Goal: Information Seeking & Learning: Learn about a topic

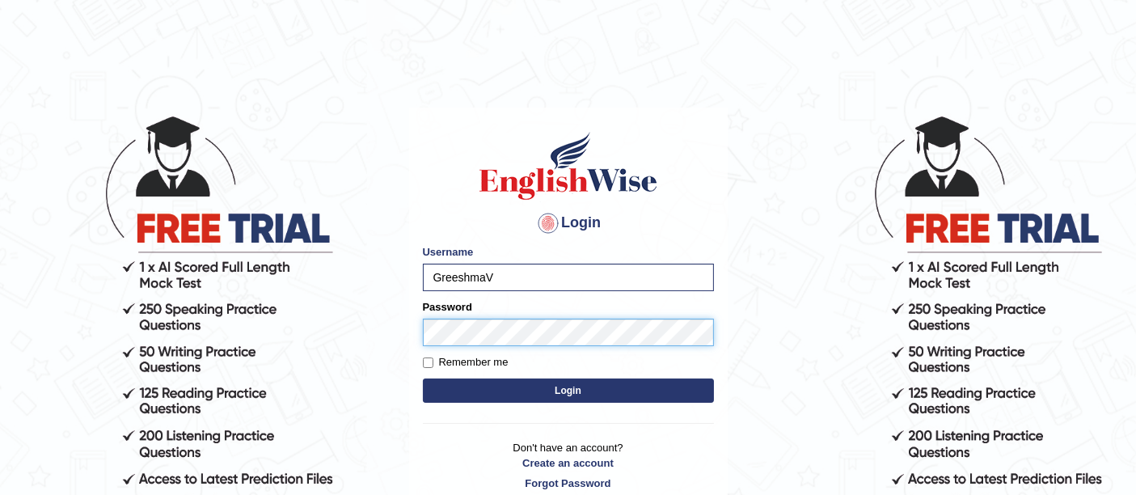
click at [423, 378] on button "Login" at bounding box center [568, 390] width 291 height 24
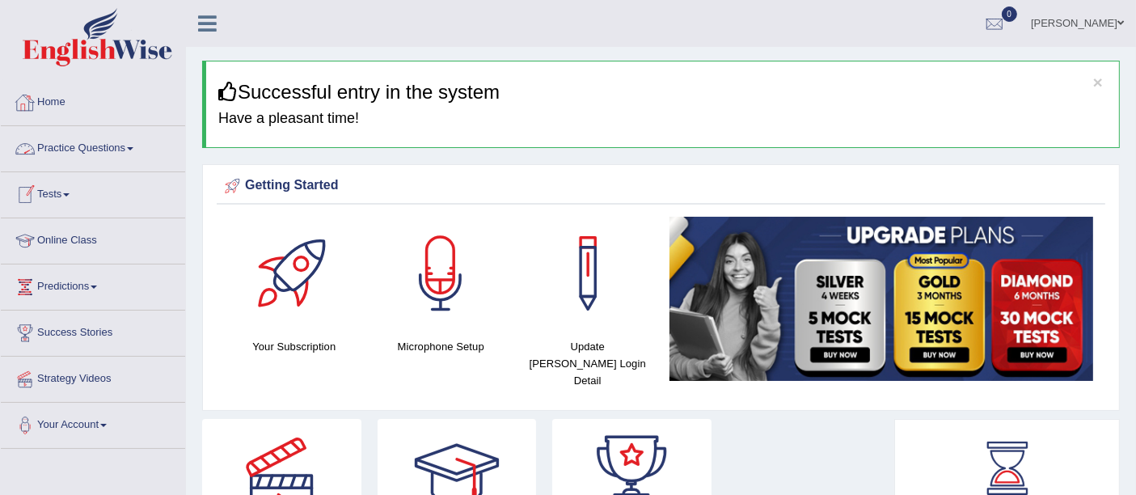
click at [38, 150] on link "Practice Questions" at bounding box center [93, 146] width 184 height 40
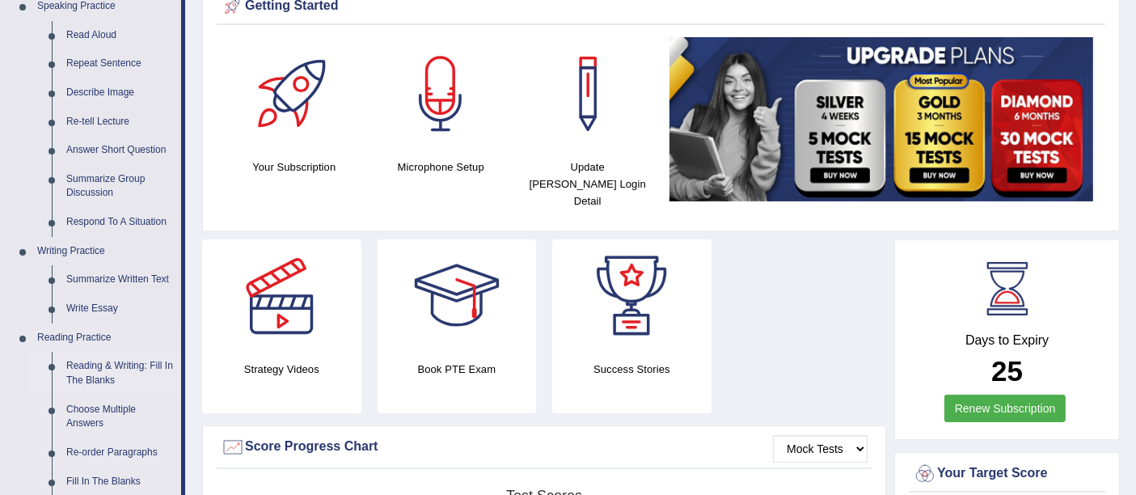
scroll to position [449, 0]
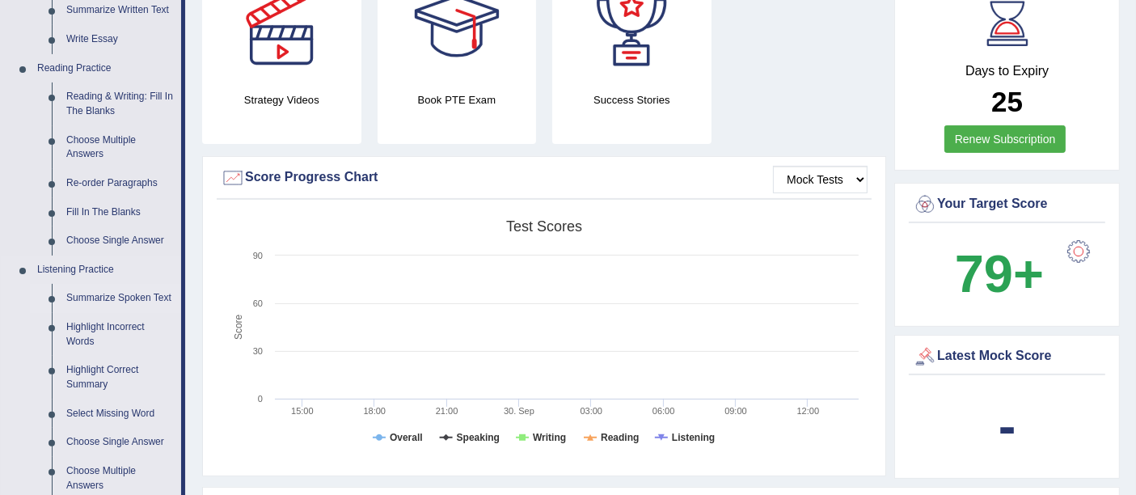
click at [98, 292] on link "Summarize Spoken Text" at bounding box center [120, 298] width 122 height 29
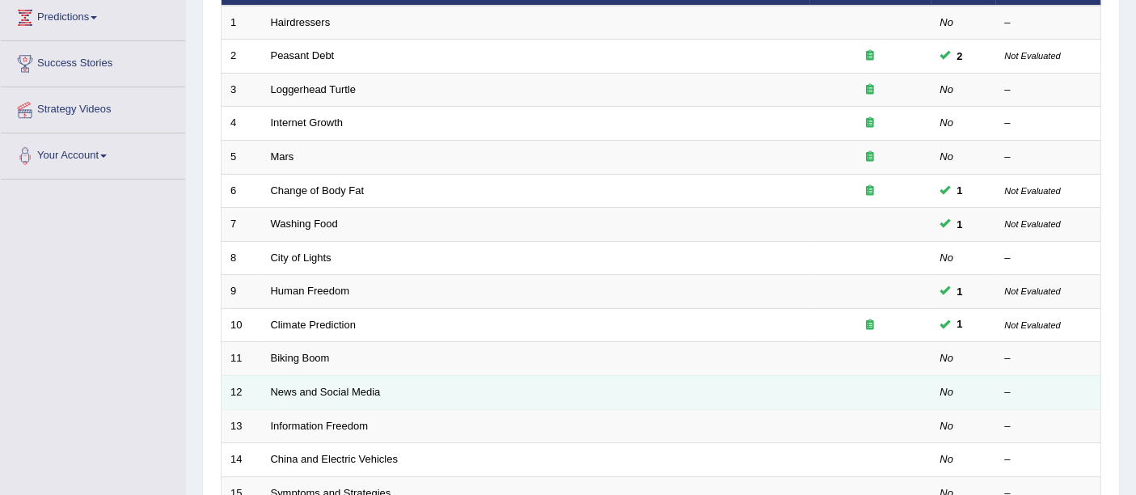
scroll to position [359, 0]
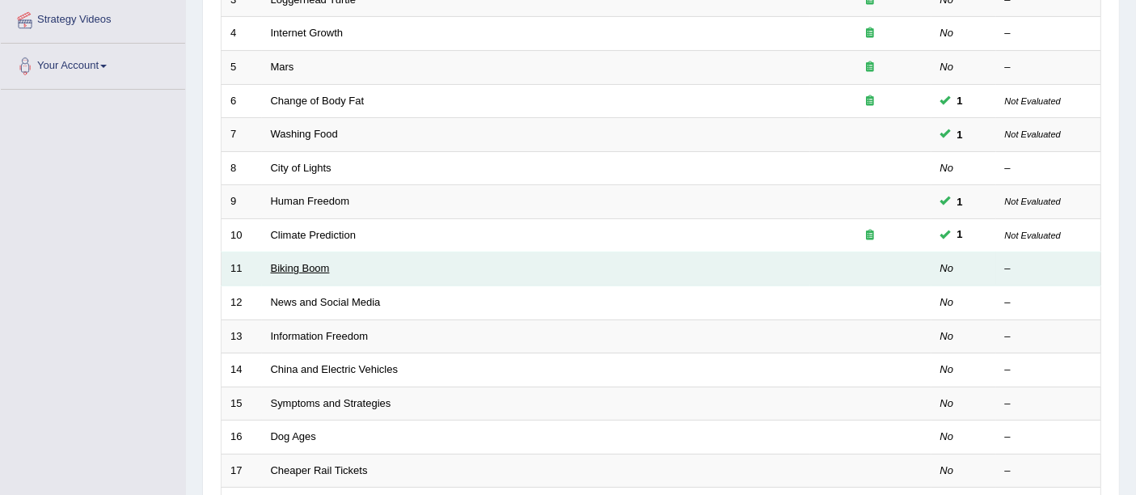
click at [313, 262] on link "Biking Boom" at bounding box center [300, 268] width 59 height 12
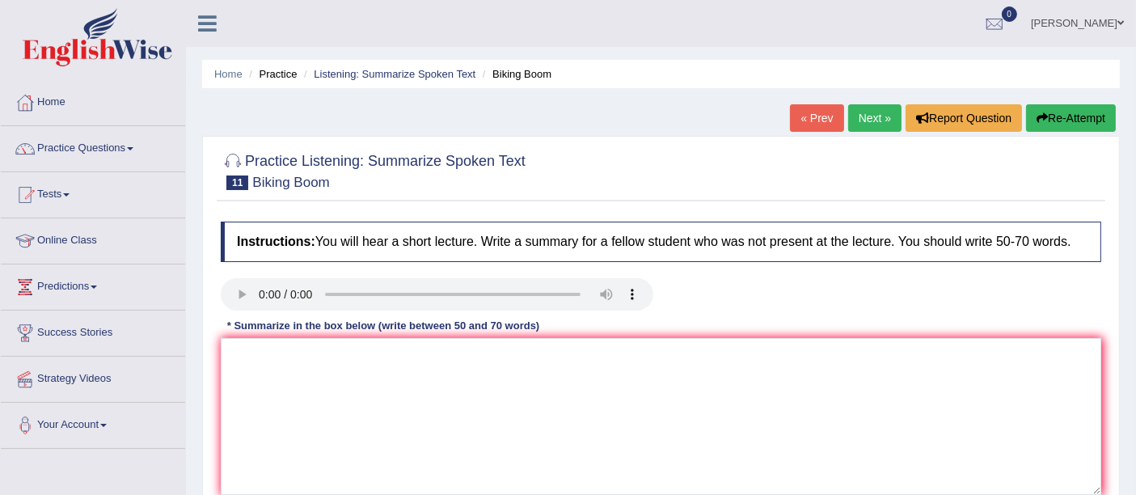
scroll to position [179, 0]
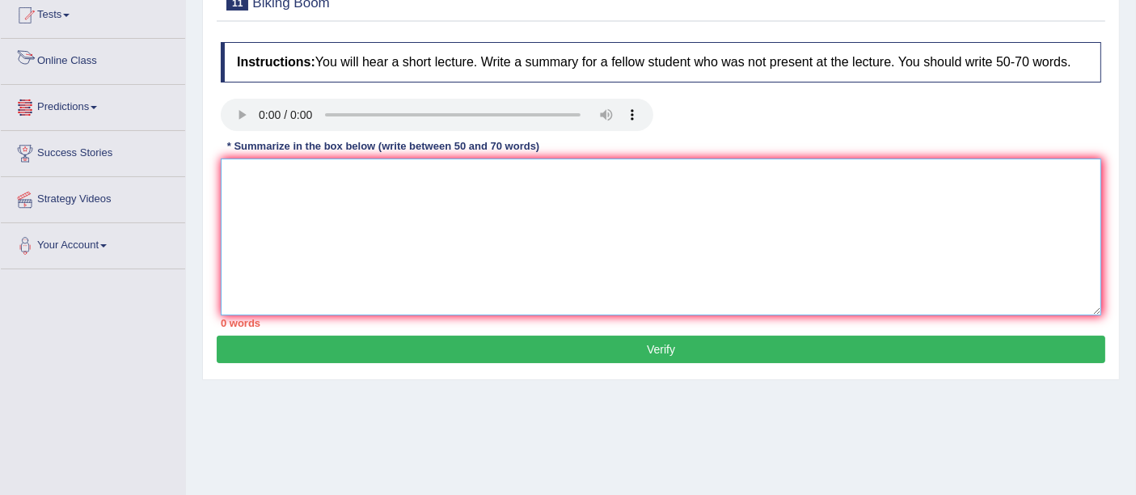
click at [429, 197] on textarea at bounding box center [661, 236] width 880 height 157
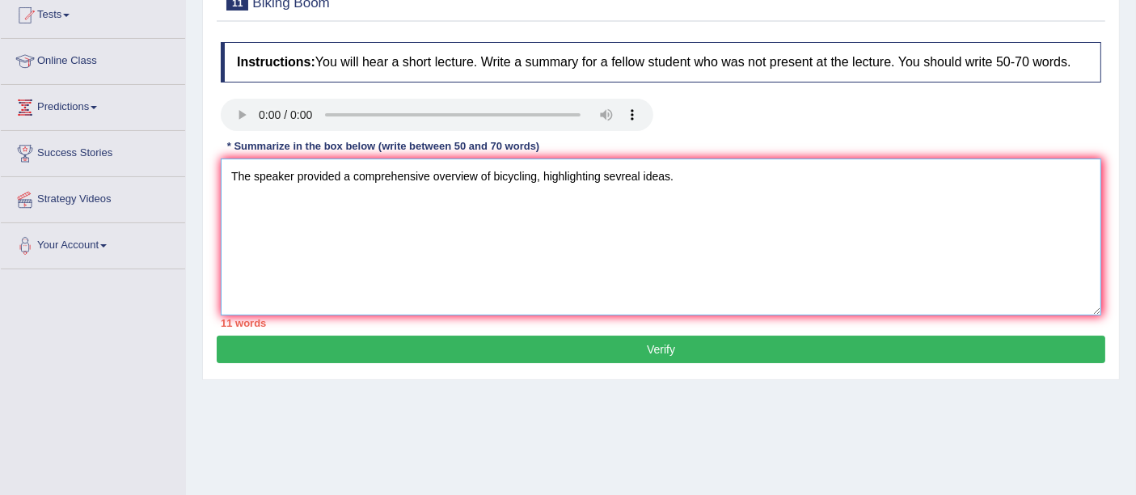
click at [634, 177] on textarea "The speaker provided a comprehensive overview of bicycling, highlighting sevrea…" at bounding box center [661, 236] width 880 height 157
click at [720, 171] on textarea "The speaker provided a comprehensive overview of bicycling, highlighting severa…" at bounding box center [661, 236] width 880 height 157
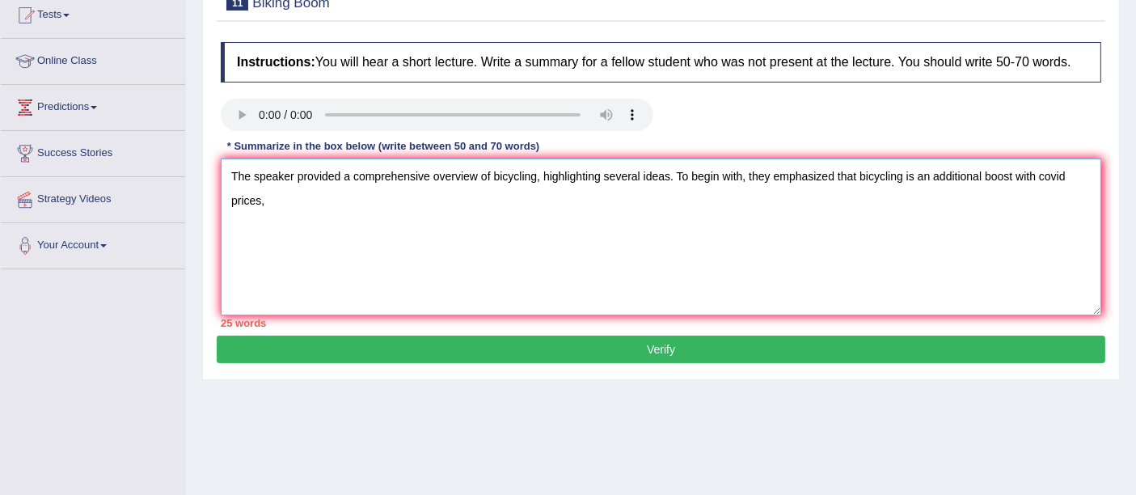
click at [1018, 171] on textarea "The speaker provided a comprehensive overview of bicycling, highlighting severa…" at bounding box center [661, 236] width 880 height 157
drag, startPoint x: 912, startPoint y: 174, endPoint x: 837, endPoint y: 166, distance: 74.7
click at [837, 166] on textarea "The speaker provided a comprehensive overview of bicycling, highlighting severa…" at bounding box center [661, 236] width 880 height 157
drag, startPoint x: 950, startPoint y: 170, endPoint x: 948, endPoint y: 182, distance: 12.2
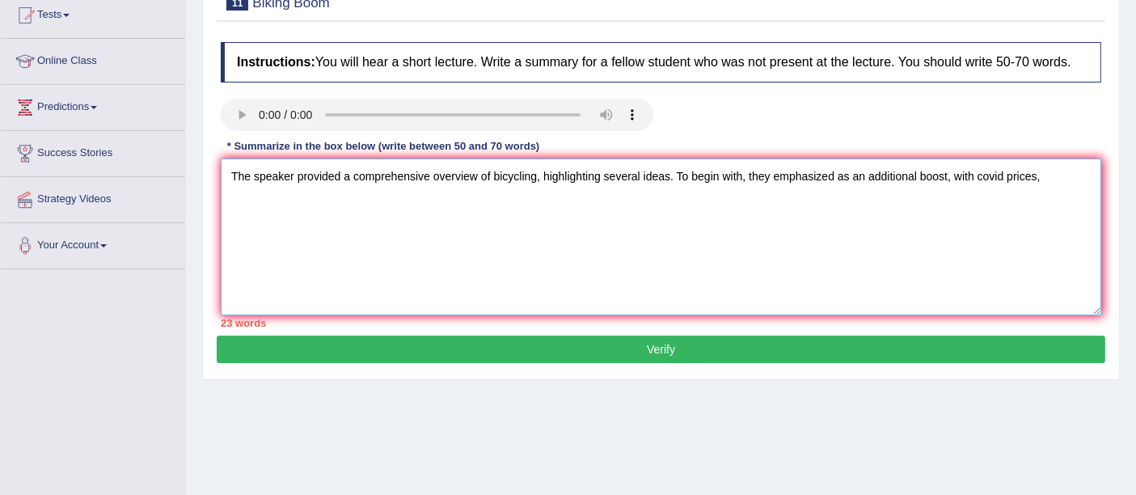
click at [949, 179] on textarea "The speaker provided a comprehensive overview of bicycling, highlighting severa…" at bounding box center [661, 236] width 880 height 157
click at [385, 202] on textarea "The speaker provided a comprehensive overview of bicycling, highlighting severa…" at bounding box center [661, 236] width 880 height 157
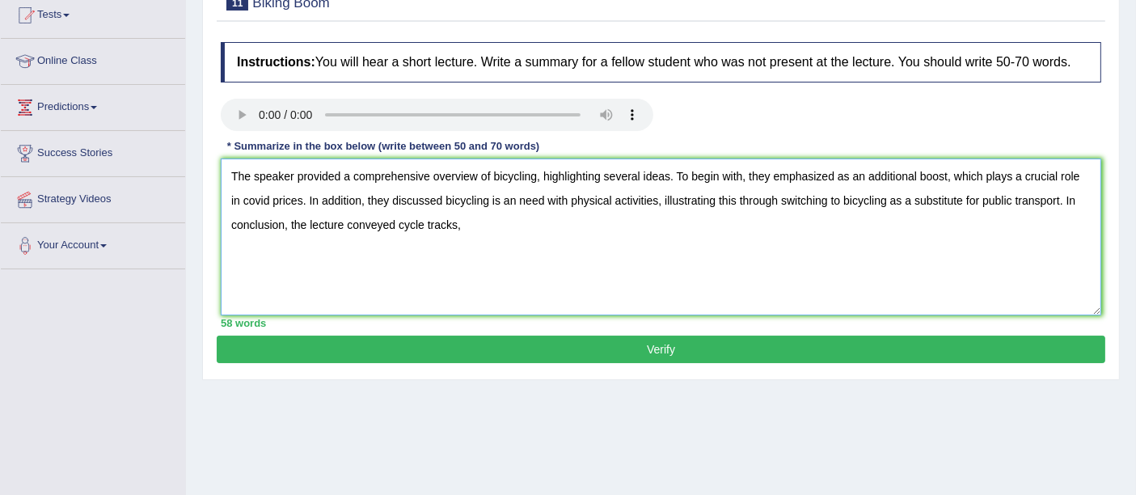
click at [402, 220] on textarea "The speaker provided a comprehensive overview of bicycling, highlighting severa…" at bounding box center [661, 236] width 880 height 157
click at [400, 222] on textarea "The speaker provided a comprehensive overview of bicycling, highlighting severa…" at bounding box center [661, 236] width 880 height 157
click at [407, 251] on textarea "The speaker provided a comprehensive overview of bicycling, highlighting severa…" at bounding box center [661, 236] width 880 height 157
click at [402, 221] on textarea "The speaker provided a comprehensive overview of bicycling, highlighting severa…" at bounding box center [661, 236] width 880 height 157
click at [398, 225] on textarea "The speaker provided a comprehensive overview of bicycling, highlighting severa…" at bounding box center [661, 236] width 880 height 157
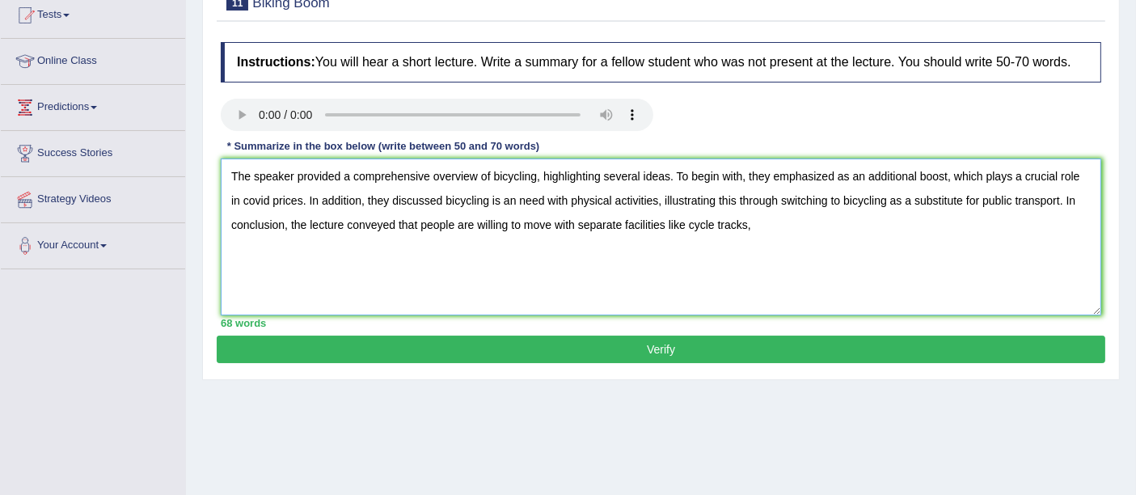
click at [781, 220] on textarea "The speaker provided a comprehensive overview of bicycling, highlighting severa…" at bounding box center [661, 236] width 880 height 157
click at [503, 198] on textarea "The speaker provided a comprehensive overview of bicycling, highlighting severa…" at bounding box center [661, 236] width 880 height 157
type textarea "The speaker provided a comprehensive overview of bicycling, highlighting severa…"
click at [663, 340] on button "Verify" at bounding box center [661, 348] width 888 height 27
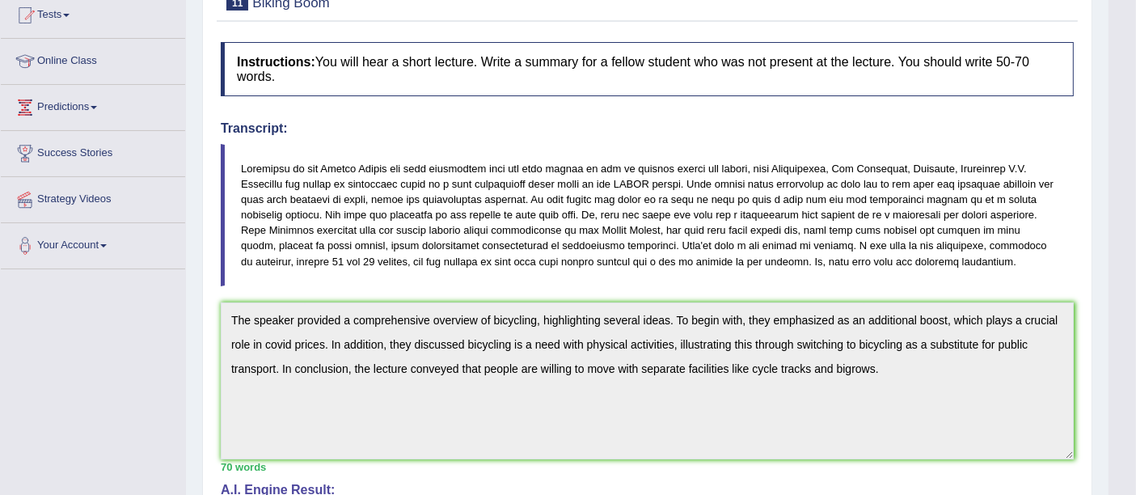
scroll to position [0, 0]
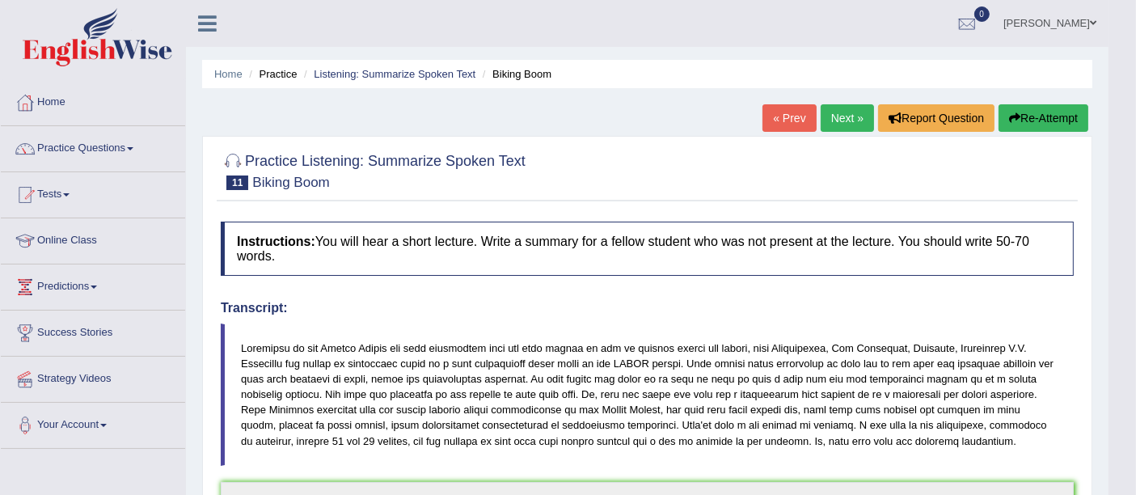
click at [1062, 113] on button "Re-Attempt" at bounding box center [1043, 117] width 90 height 27
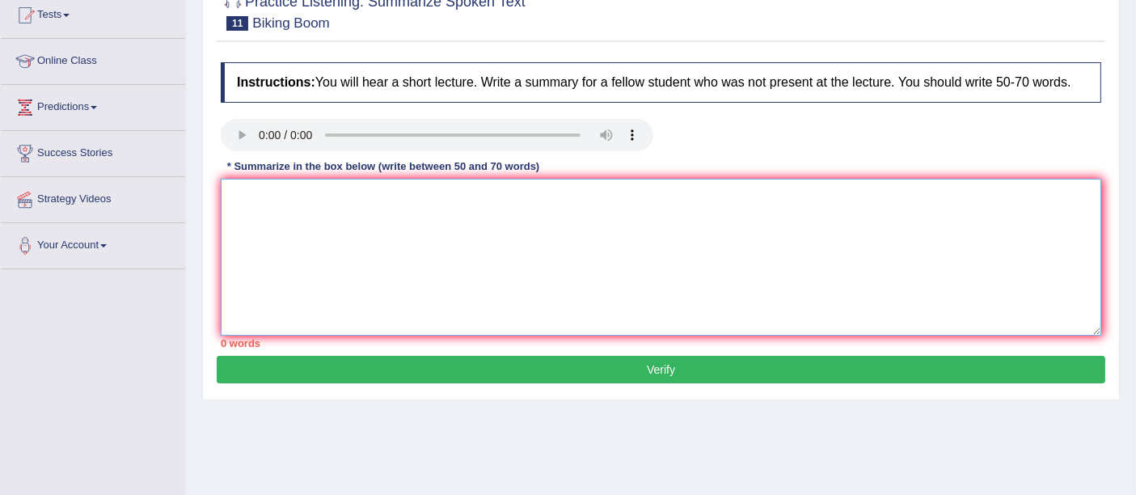
click at [339, 242] on textarea at bounding box center [661, 257] width 880 height 157
paste textarea "The speaker provided a comprehensive overview of bicycling, highlighting severa…"
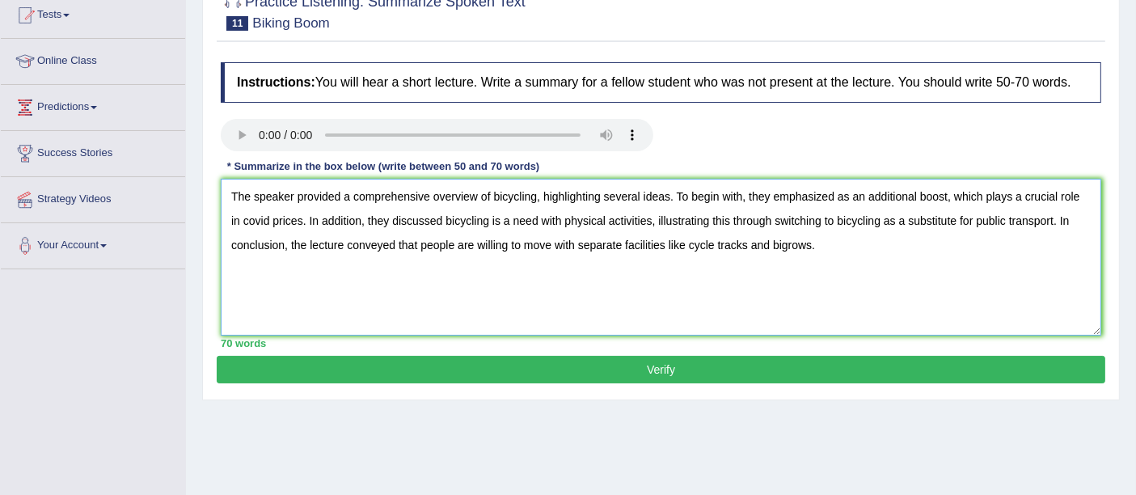
click at [258, 217] on textarea "The speaker provided a comprehensive overview of bicycling, highlighting severa…" at bounding box center [661, 257] width 880 height 157
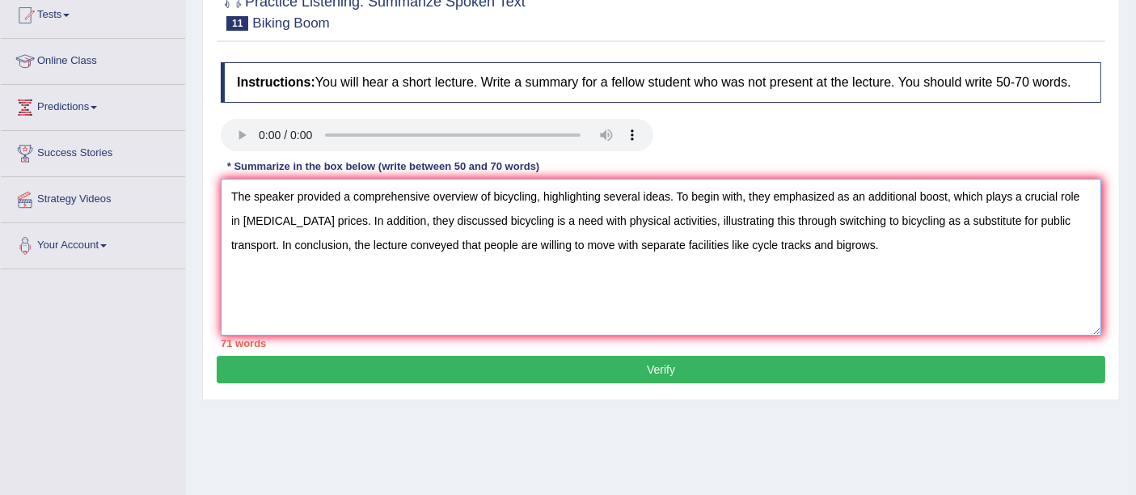
click at [788, 243] on textarea "The speaker provided a comprehensive overview of bicycling, highlighting severa…" at bounding box center [661, 257] width 880 height 157
type textarea "The speaker provided a comprehensive overview of bicycling, highlighting severa…"
click at [669, 367] on button "Verify" at bounding box center [661, 369] width 888 height 27
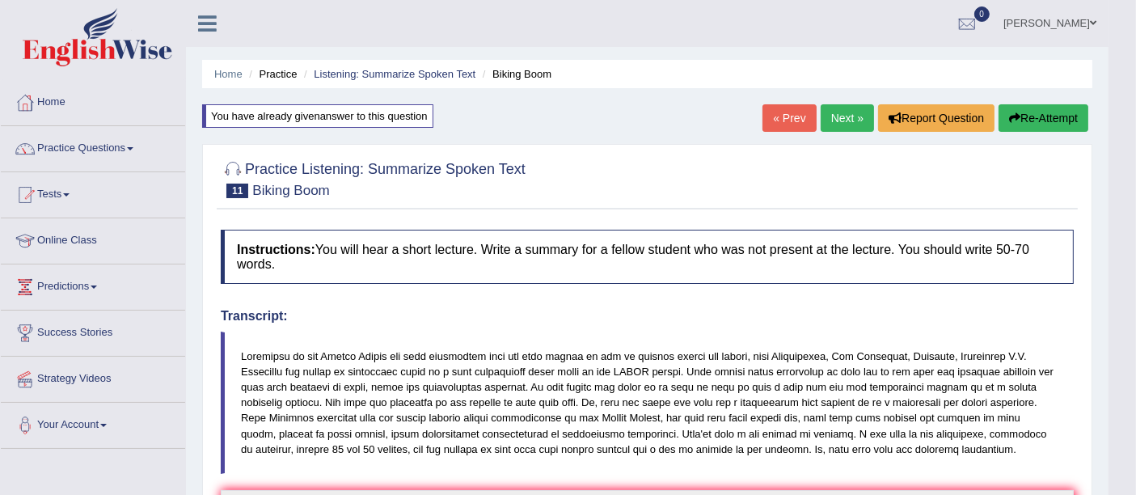
click at [1049, 117] on button "Re-Attempt" at bounding box center [1043, 117] width 90 height 27
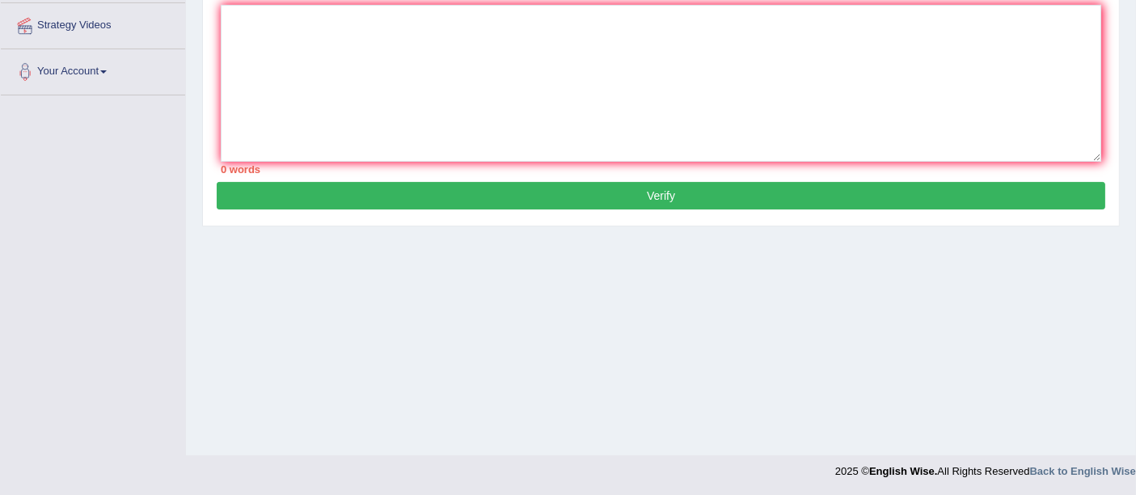
scroll to position [263, 0]
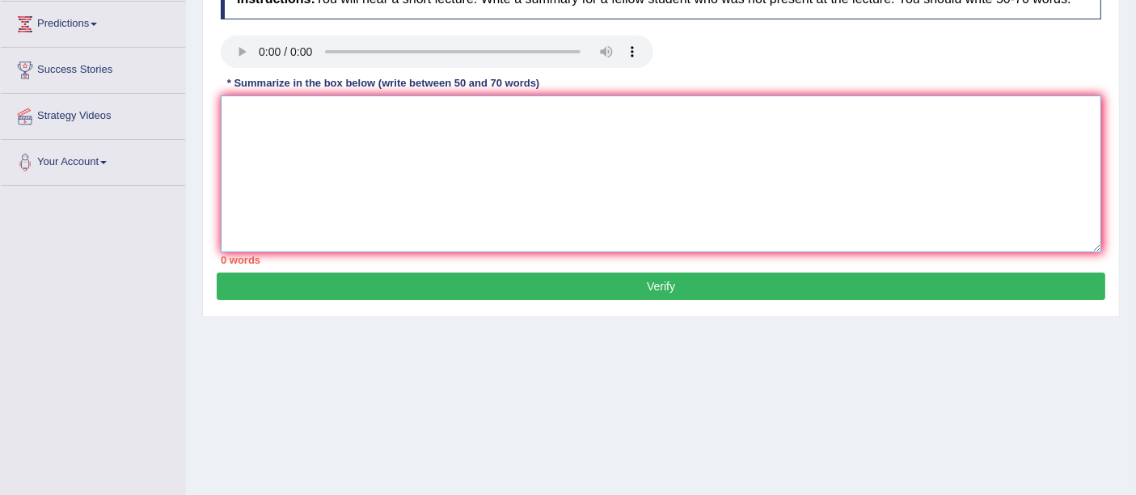
click at [402, 181] on textarea at bounding box center [661, 173] width 880 height 157
paste textarea "The speaker provided a comprehensive overview of bicycling, highlighting severa…"
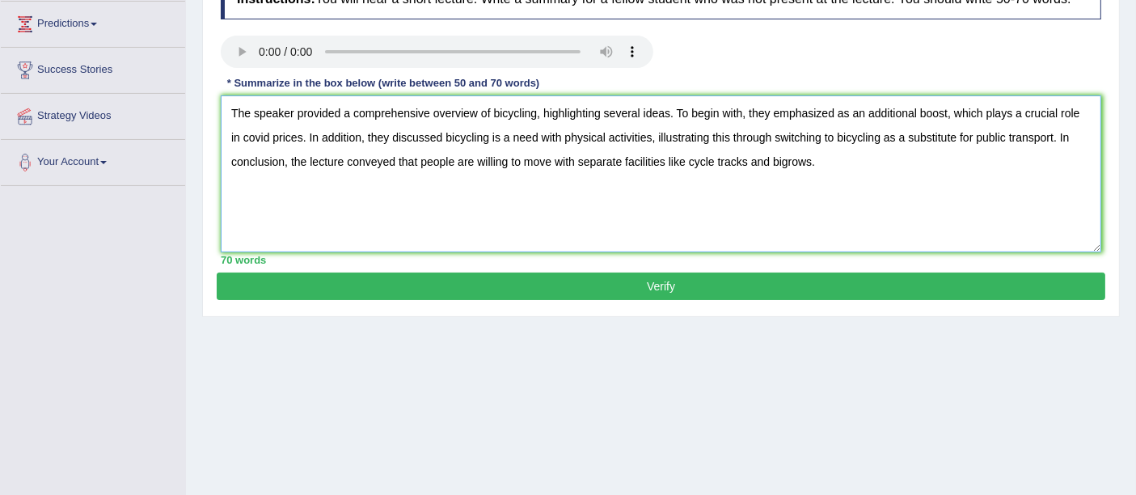
drag, startPoint x: 288, startPoint y: 133, endPoint x: 220, endPoint y: 135, distance: 67.9
click at [221, 135] on textarea "The speaker provided a comprehensive overview of bicycling, highlighting severa…" at bounding box center [661, 173] width 880 height 157
click at [782, 162] on textarea "The speaker provided a comprehensive overview of bicycling, highlighting severa…" at bounding box center [661, 173] width 880 height 157
type textarea "The speaker provided a comprehensive overview of bicycling, highlighting severa…"
click at [441, 277] on button "Verify" at bounding box center [661, 285] width 888 height 27
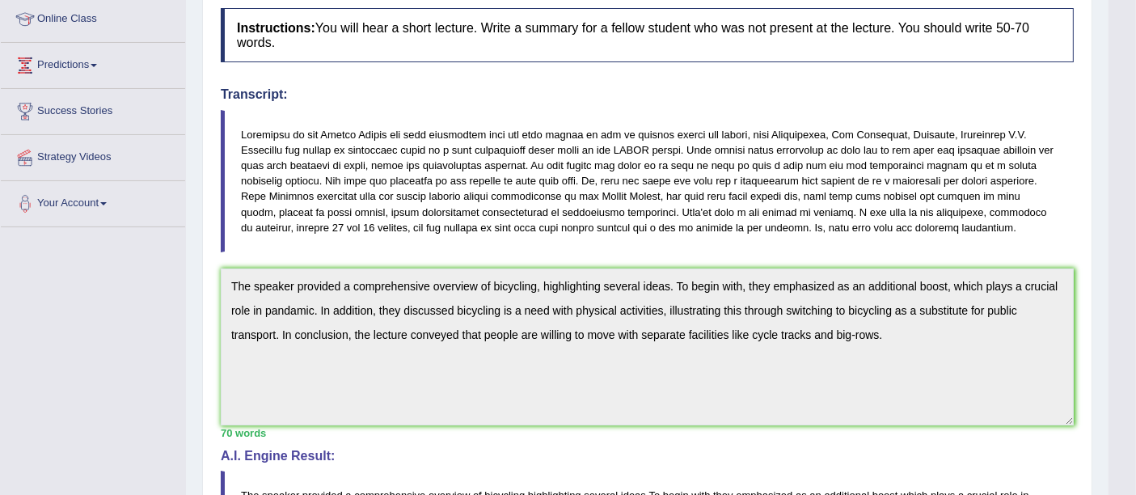
scroll to position [0, 0]
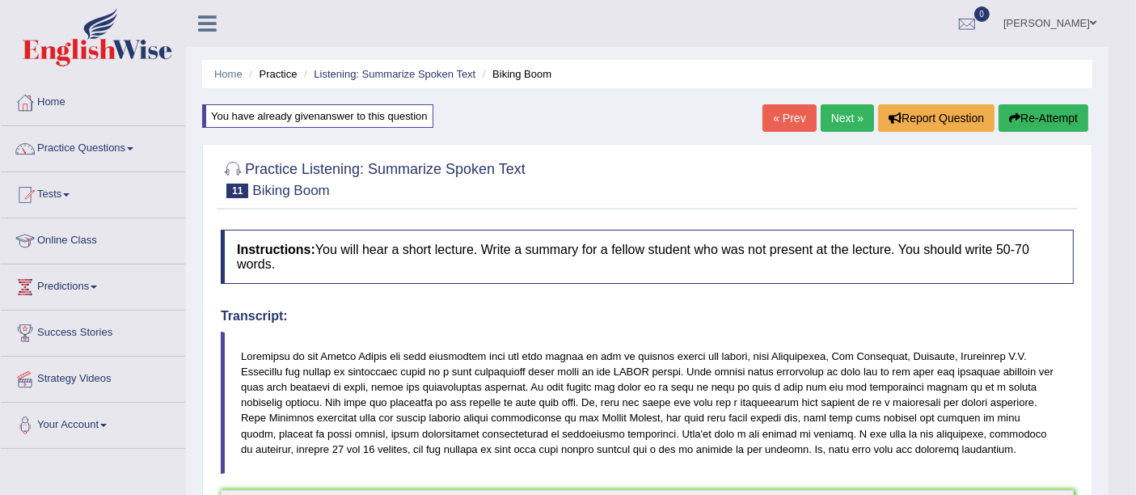
click at [1068, 117] on button "Re-Attempt" at bounding box center [1043, 117] width 90 height 27
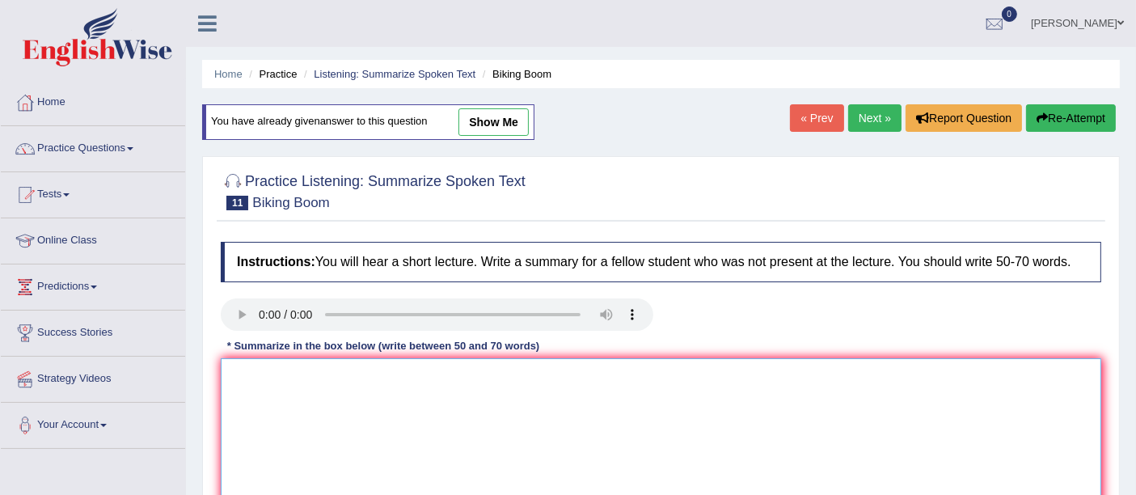
click at [383, 380] on textarea at bounding box center [661, 436] width 880 height 157
paste textarea "The speaker provided a comprehensive overview of bicycling, highlighting severa…"
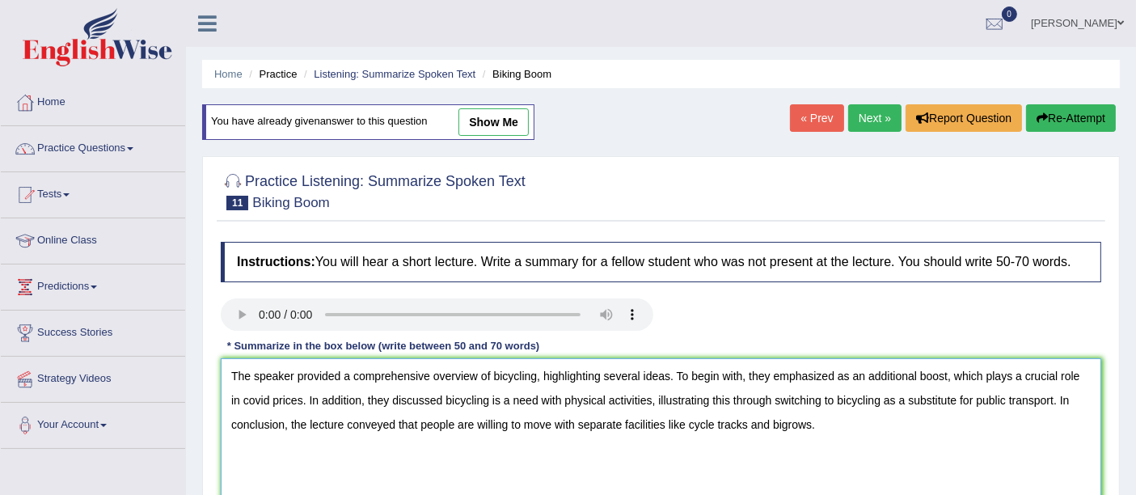
click at [258, 396] on textarea "The speaker provided a comprehensive overview of bicycling, highlighting severa…" at bounding box center [661, 436] width 880 height 157
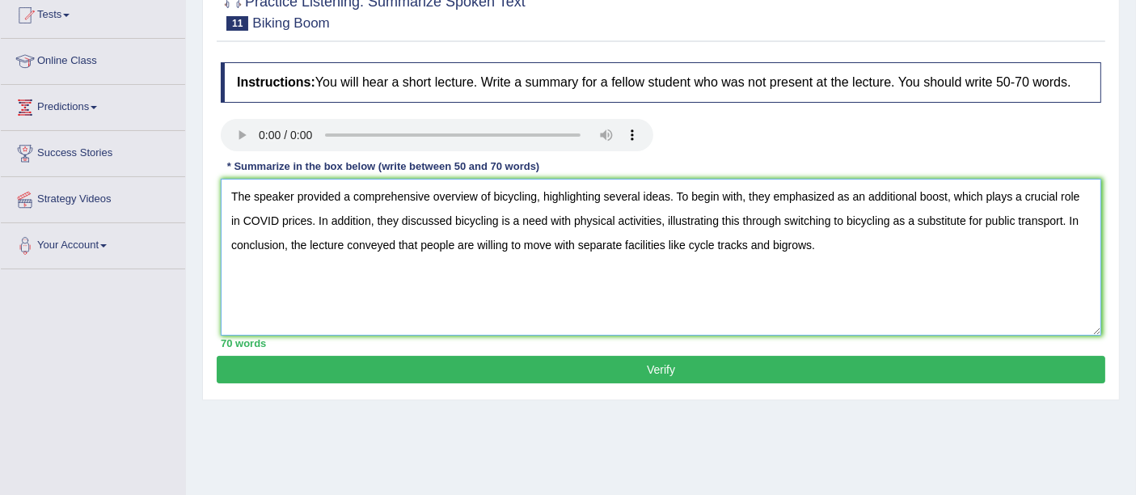
click at [785, 240] on textarea "The speaker provided a comprehensive overview of bicycling, highlighting severa…" at bounding box center [661, 257] width 880 height 157
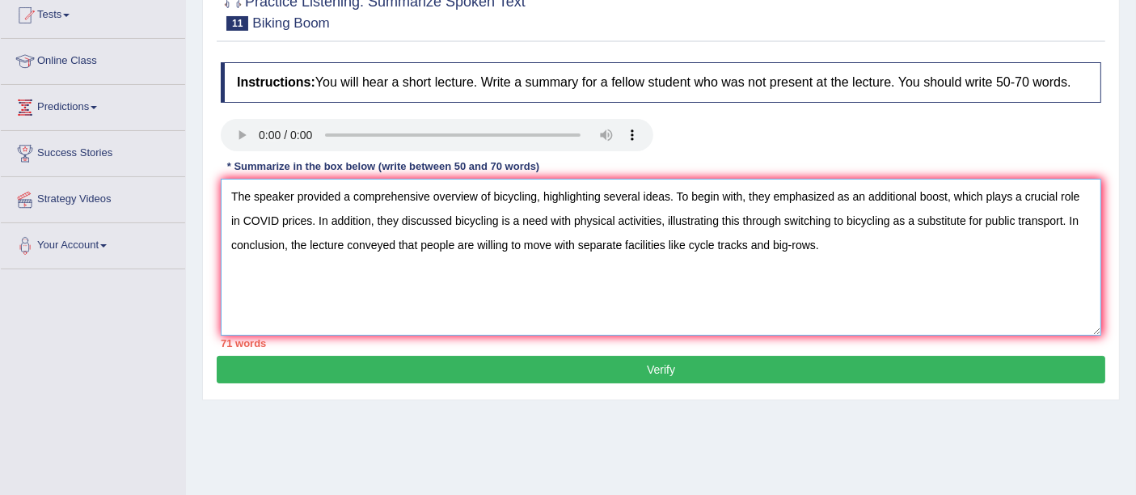
type textarea "The speaker provided a comprehensive overview of bicycling, highlighting severa…"
click at [570, 370] on button "Verify" at bounding box center [661, 369] width 888 height 27
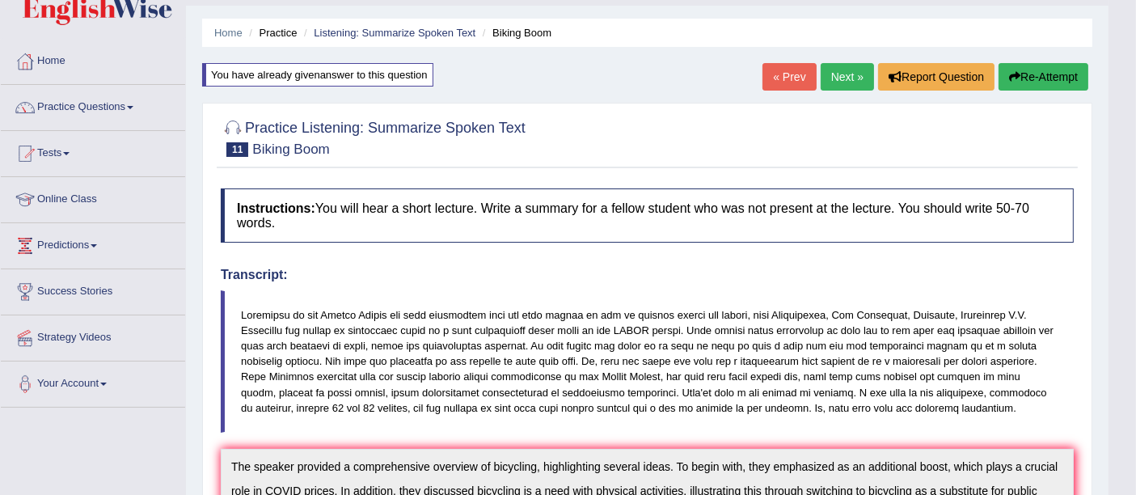
scroll to position [0, 0]
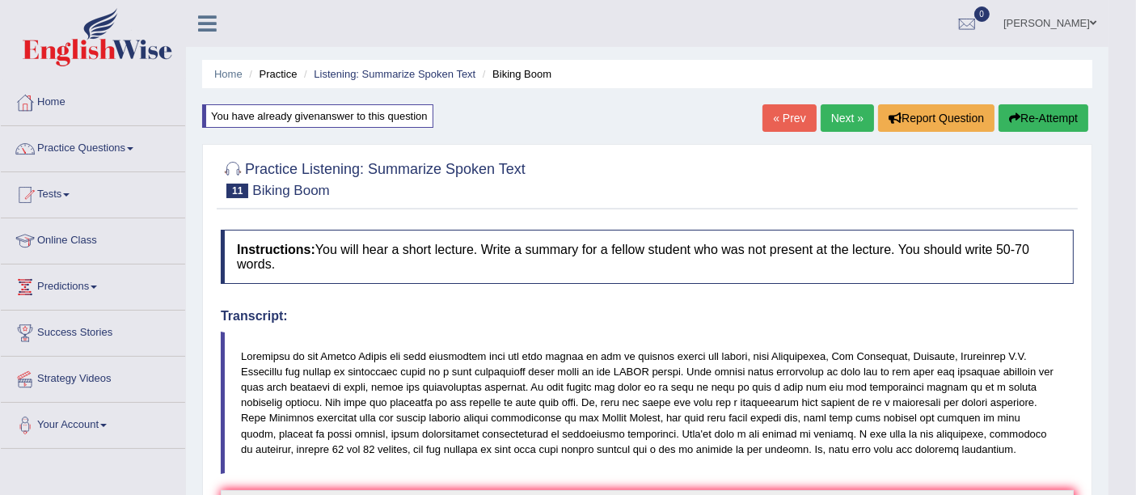
click at [1078, 109] on button "Re-Attempt" at bounding box center [1043, 117] width 90 height 27
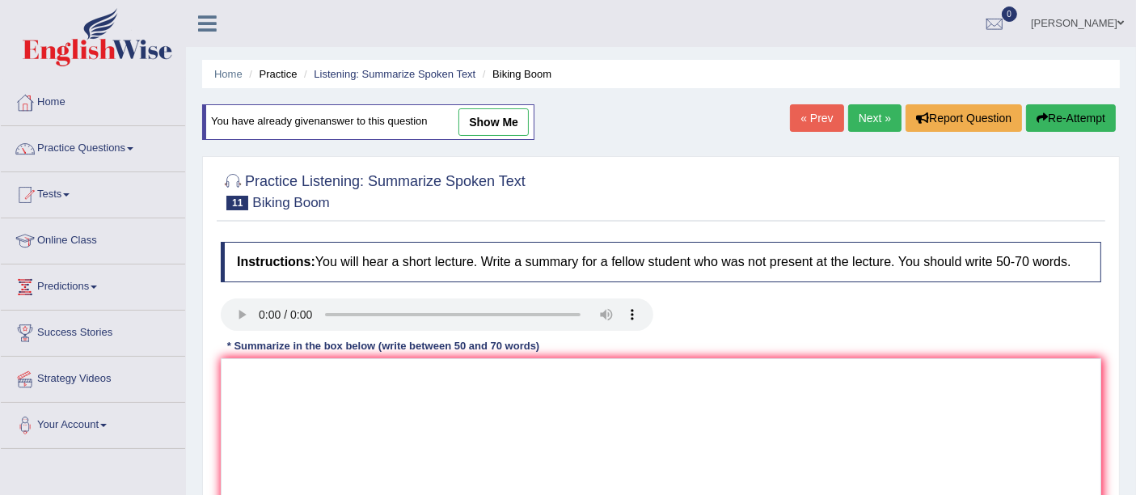
scroll to position [90, 0]
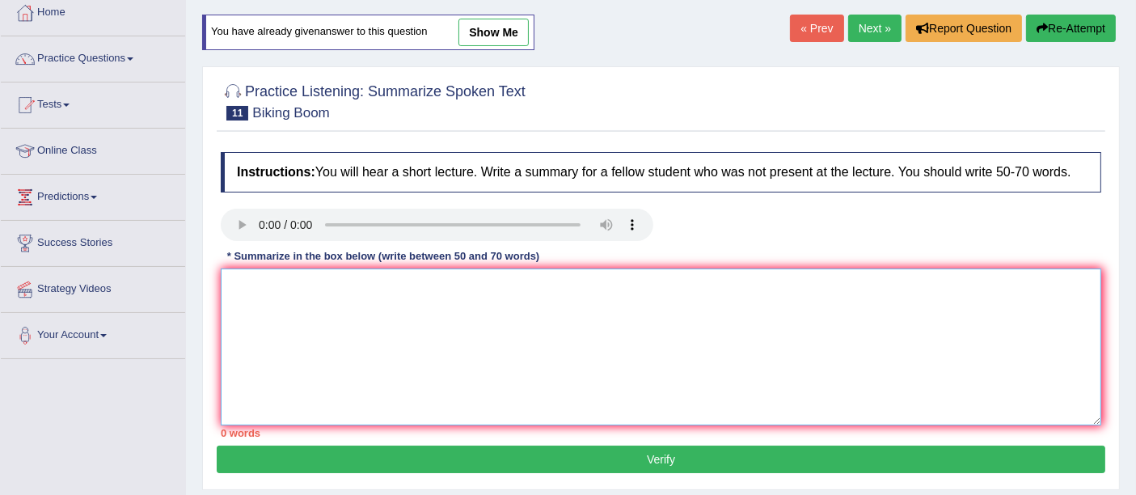
click at [504, 355] on textarea at bounding box center [661, 346] width 880 height 157
paste textarea "The speaker provided a comprehensive overview of bicycling, highlighting severa…"
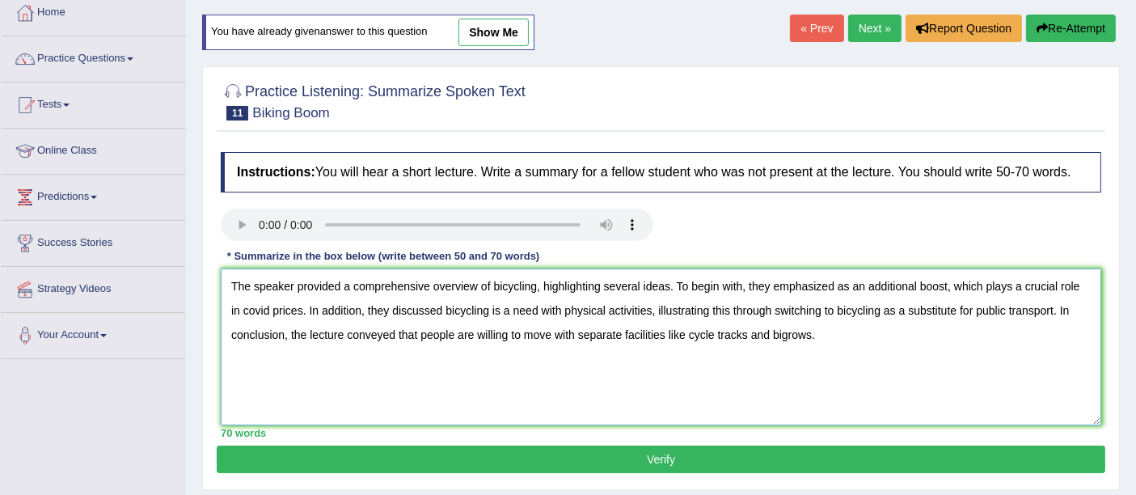
drag, startPoint x: 260, startPoint y: 310, endPoint x: 291, endPoint y: 312, distance: 30.8
click at [291, 312] on textarea "The speaker provided a comprehensive overview of bicycling, highlighting severa…" at bounding box center [661, 346] width 880 height 157
click at [785, 327] on textarea "The speaker provided a comprehensive overview of bicycling, highlighting severa…" at bounding box center [661, 346] width 880 height 157
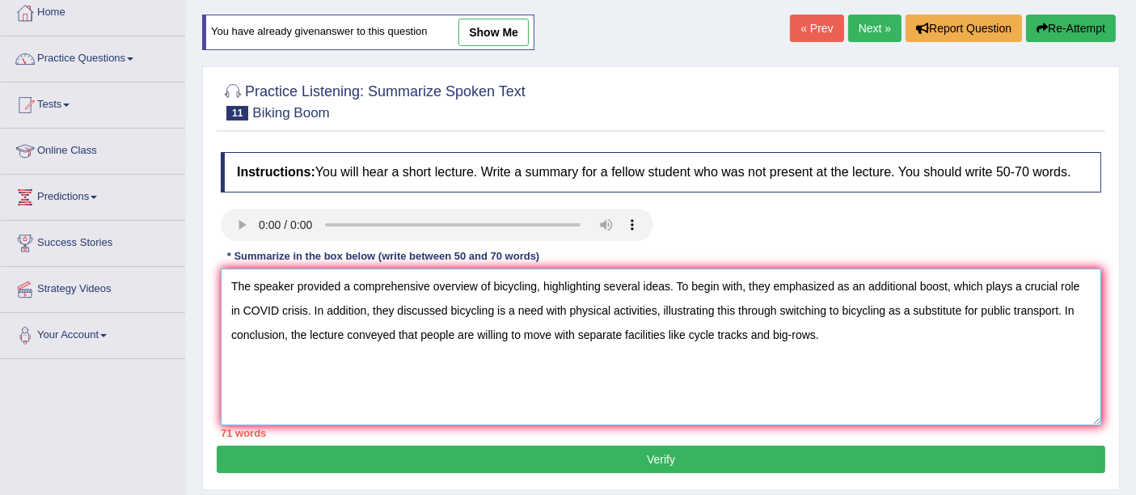
click at [540, 283] on textarea "The speaker provided a comprehensive overview of bicycling, highlighting severa…" at bounding box center [661, 346] width 880 height 157
click at [419, 331] on textarea "The speaker provided a comprehensive overview of bicycling, highlighting severa…" at bounding box center [661, 346] width 880 height 157
click at [538, 282] on textarea "The speaker provided a comprehensive overview of bicycling, highlighting severa…" at bounding box center [661, 346] width 880 height 157
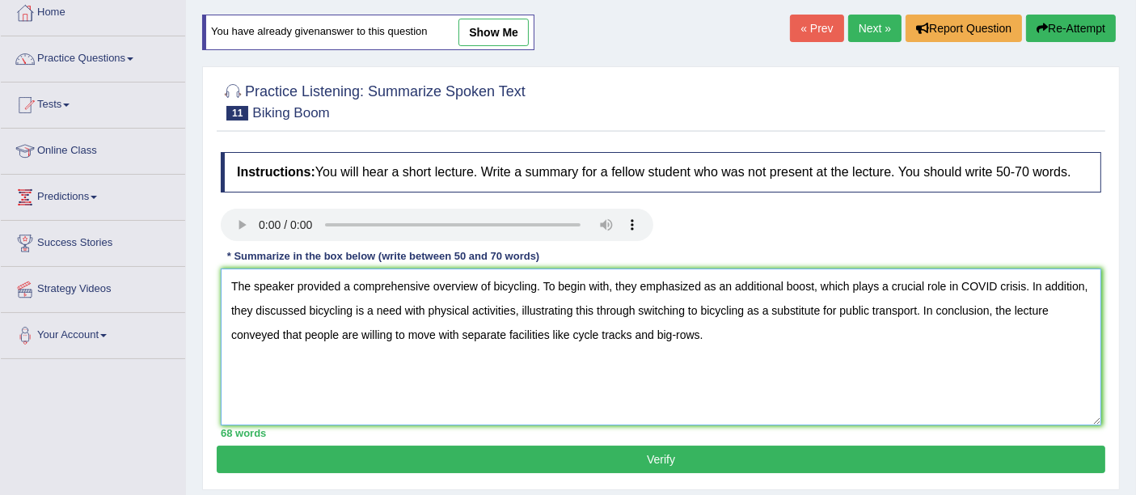
type textarea "The speaker provided a comprehensive overview of bicycling. To begin with, they…"
click at [564, 445] on button "Verify" at bounding box center [661, 458] width 888 height 27
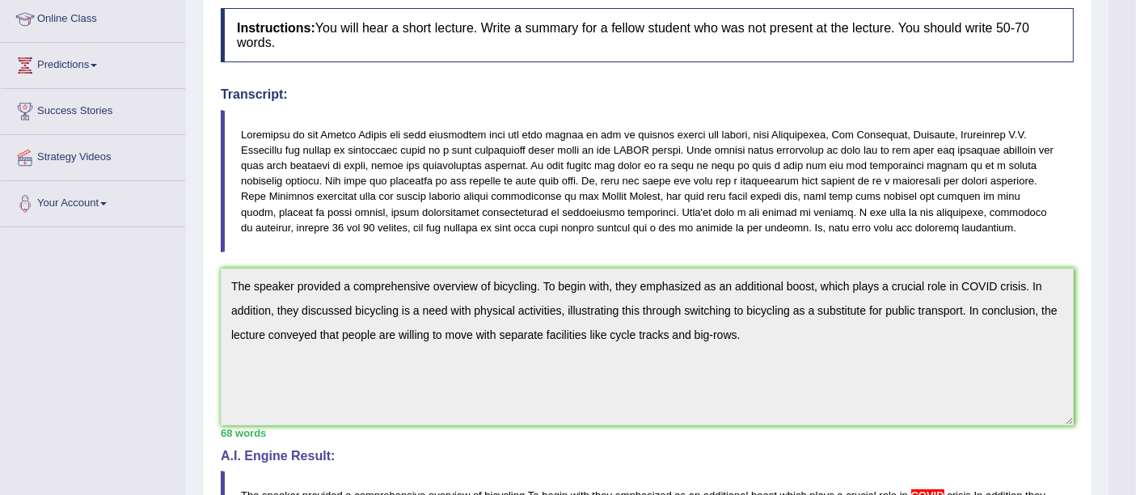
scroll to position [0, 0]
